Goal: Entertainment & Leisure: Consume media (video, audio)

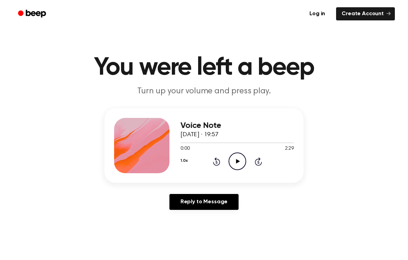
click at [236, 165] on icon "Play Audio" at bounding box center [238, 161] width 18 height 18
click at [232, 163] on icon "Pause Audio" at bounding box center [238, 161] width 18 height 18
click at [238, 162] on icon at bounding box center [238, 161] width 4 height 4
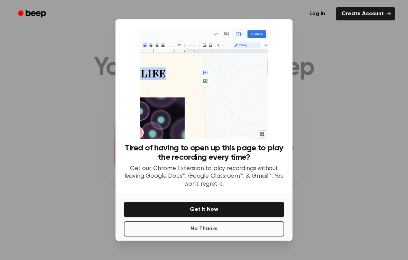
click at [258, 228] on button "No Thanks" at bounding box center [204, 228] width 160 height 15
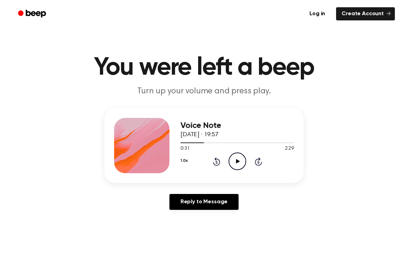
click at [230, 158] on icon "Play Audio" at bounding box center [238, 161] width 18 height 18
click at [219, 160] on icon at bounding box center [216, 161] width 7 height 8
click at [218, 160] on icon "Rewind 5 seconds" at bounding box center [217, 161] width 8 height 9
click at [215, 164] on icon "Rewind 5 seconds" at bounding box center [217, 161] width 8 height 9
click at [216, 162] on icon at bounding box center [216, 162] width 2 height 3
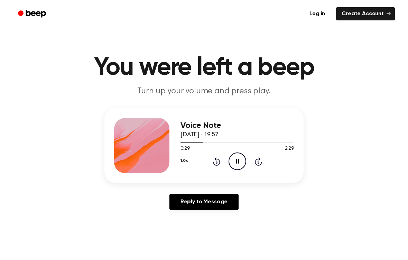
click at [238, 157] on icon "Pause Audio" at bounding box center [238, 161] width 18 height 18
click at [236, 161] on icon at bounding box center [238, 161] width 4 height 4
click at [241, 159] on icon "Pause Audio" at bounding box center [238, 161] width 18 height 18
click at [238, 161] on icon at bounding box center [238, 161] width 4 height 4
click at [239, 161] on icon "Pause Audio" at bounding box center [238, 161] width 18 height 18
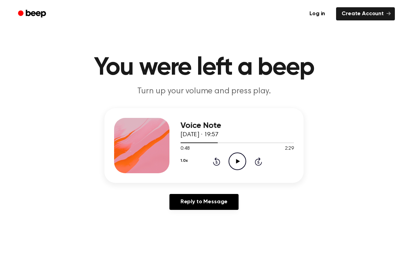
click at [219, 162] on icon at bounding box center [216, 161] width 7 height 8
click at [242, 159] on icon "Play Audio" at bounding box center [238, 161] width 18 height 18
click at [238, 160] on icon at bounding box center [237, 161] width 3 height 4
click at [217, 161] on icon "Rewind 5 seconds" at bounding box center [217, 161] width 8 height 9
click at [219, 157] on icon "Rewind 5 seconds" at bounding box center [217, 161] width 8 height 9
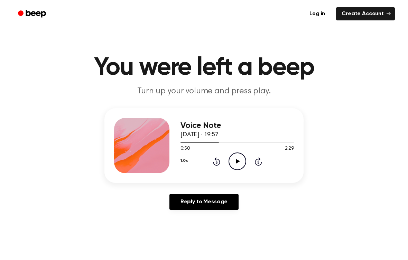
click at [239, 159] on icon "Play Audio" at bounding box center [238, 161] width 18 height 18
click at [239, 157] on icon "Pause Audio" at bounding box center [238, 161] width 18 height 18
click at [239, 162] on icon "Play Audio" at bounding box center [238, 161] width 18 height 18
click at [239, 163] on icon at bounding box center [237, 161] width 3 height 4
click at [237, 161] on icon at bounding box center [238, 161] width 4 height 4
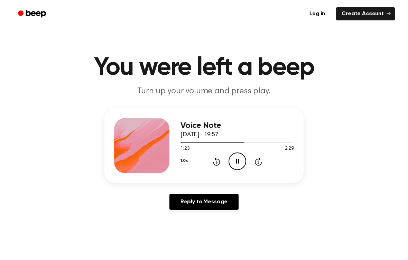
click at [238, 158] on icon "Pause Audio" at bounding box center [238, 161] width 18 height 18
click at [242, 159] on icon "Play Audio" at bounding box center [238, 161] width 18 height 18
click at [239, 164] on icon "Pause Audio" at bounding box center [238, 161] width 18 height 18
click at [243, 160] on icon "Play Audio" at bounding box center [238, 161] width 18 height 18
click at [240, 162] on icon "Pause Audio" at bounding box center [238, 161] width 18 height 18
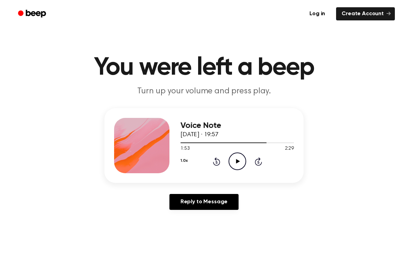
click at [241, 161] on icon "Play Audio" at bounding box center [238, 161] width 18 height 18
click at [240, 163] on icon "Pause Audio" at bounding box center [238, 161] width 18 height 18
click at [244, 158] on icon "Play Audio" at bounding box center [238, 161] width 18 height 18
click at [239, 164] on icon "Pause Audio" at bounding box center [238, 161] width 18 height 18
click at [239, 161] on icon at bounding box center [238, 161] width 4 height 4
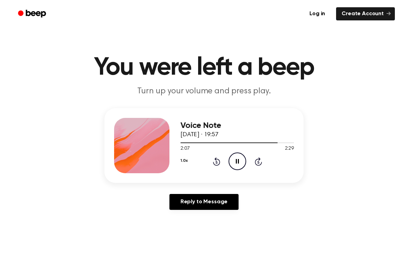
click at [238, 163] on icon at bounding box center [237, 161] width 3 height 4
click at [239, 155] on icon "Play Audio" at bounding box center [238, 161] width 18 height 18
click at [239, 165] on icon "Pause Audio" at bounding box center [238, 161] width 18 height 18
click at [232, 161] on icon "Play Audio" at bounding box center [238, 161] width 18 height 18
click at [237, 166] on icon "Pause Audio" at bounding box center [238, 161] width 18 height 18
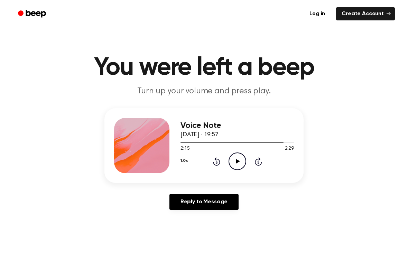
click at [236, 157] on icon "Play Audio" at bounding box center [238, 161] width 18 height 18
